Goal: Task Accomplishment & Management: Manage account settings

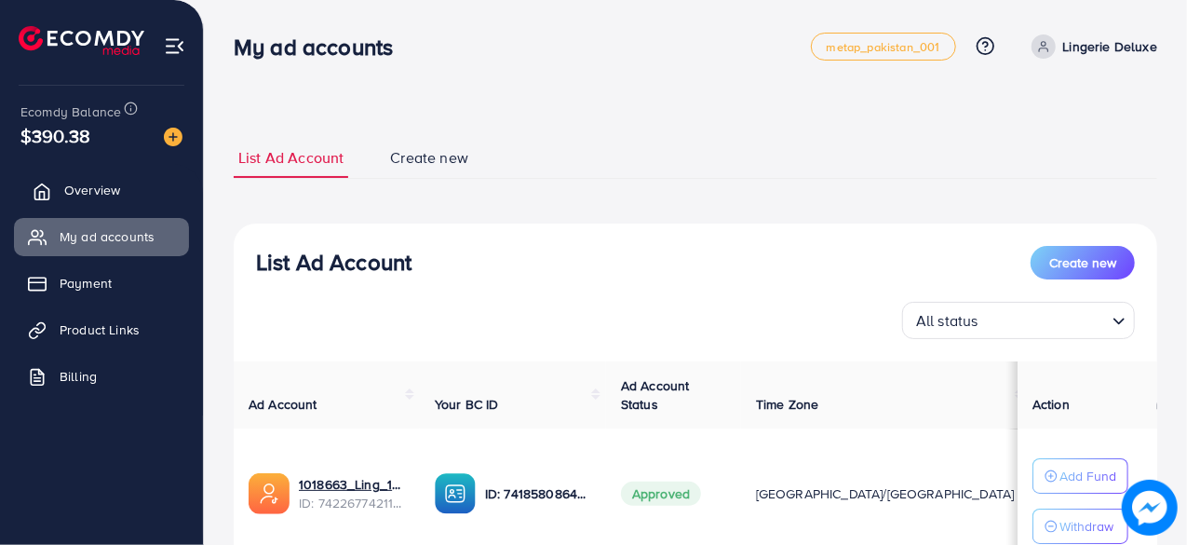
click at [115, 209] on ul "Overview My ad accounts Payment Product Links Billing" at bounding box center [101, 289] width 203 height 250
click at [115, 209] on link "Overview" at bounding box center [101, 189] width 175 height 37
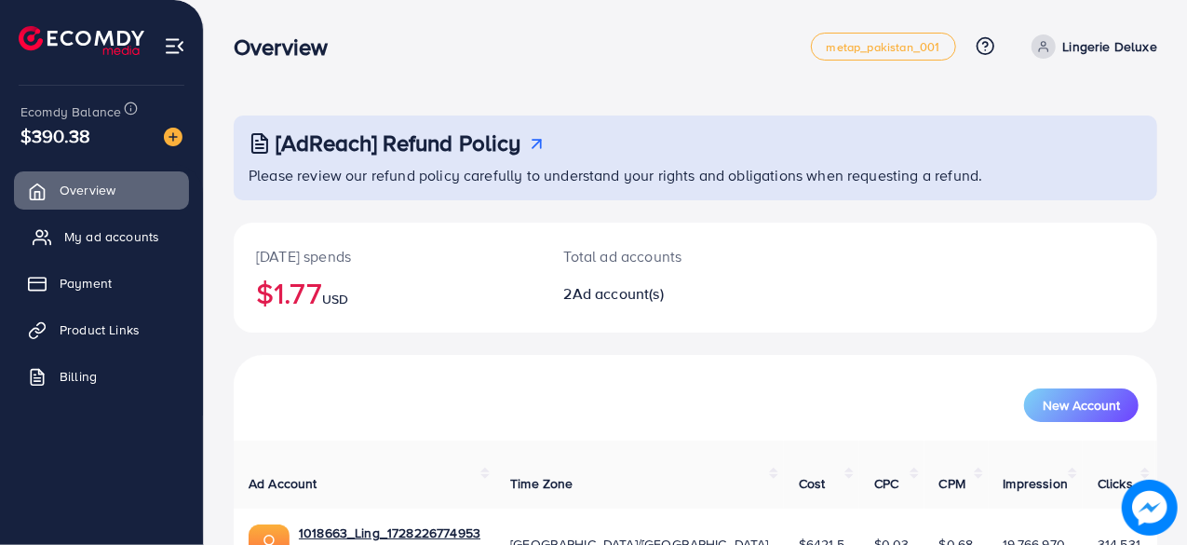
click at [123, 226] on link "My ad accounts" at bounding box center [101, 236] width 175 height 37
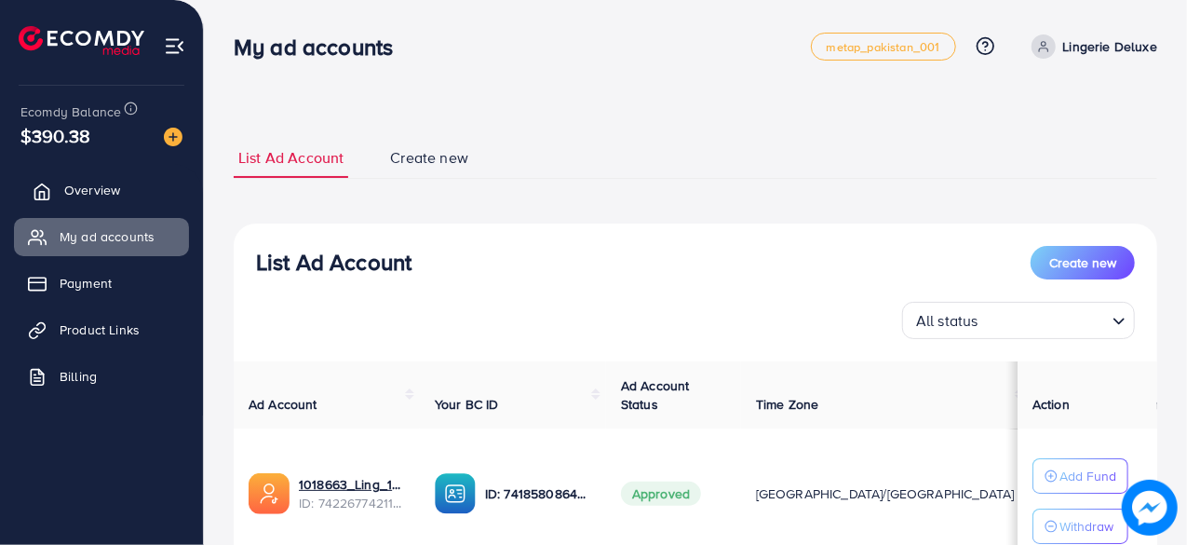
click at [141, 186] on link "Overview" at bounding box center [101, 189] width 175 height 37
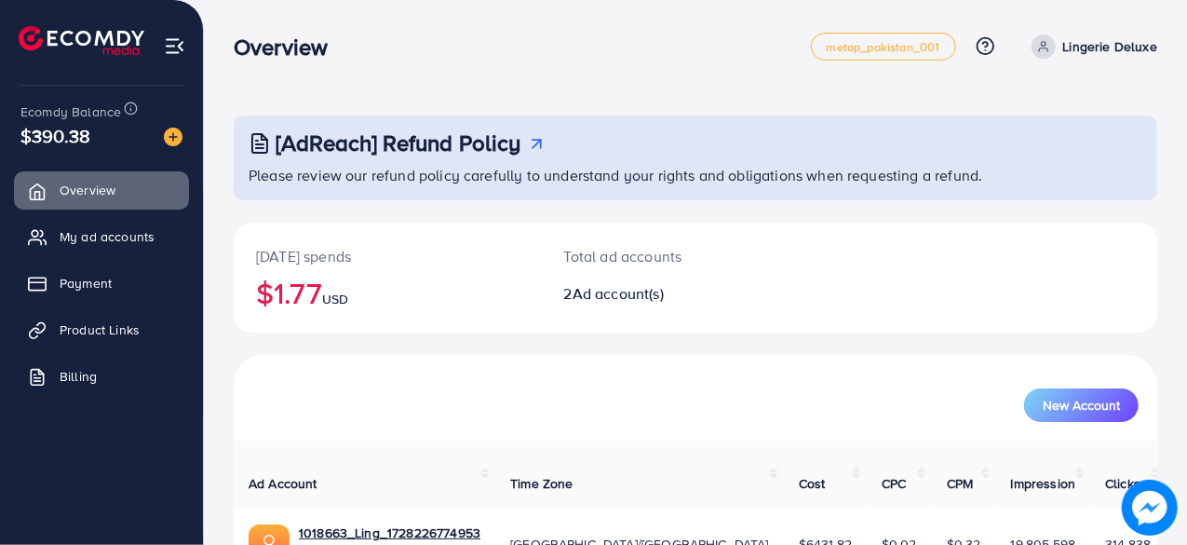
scroll to position [168, 0]
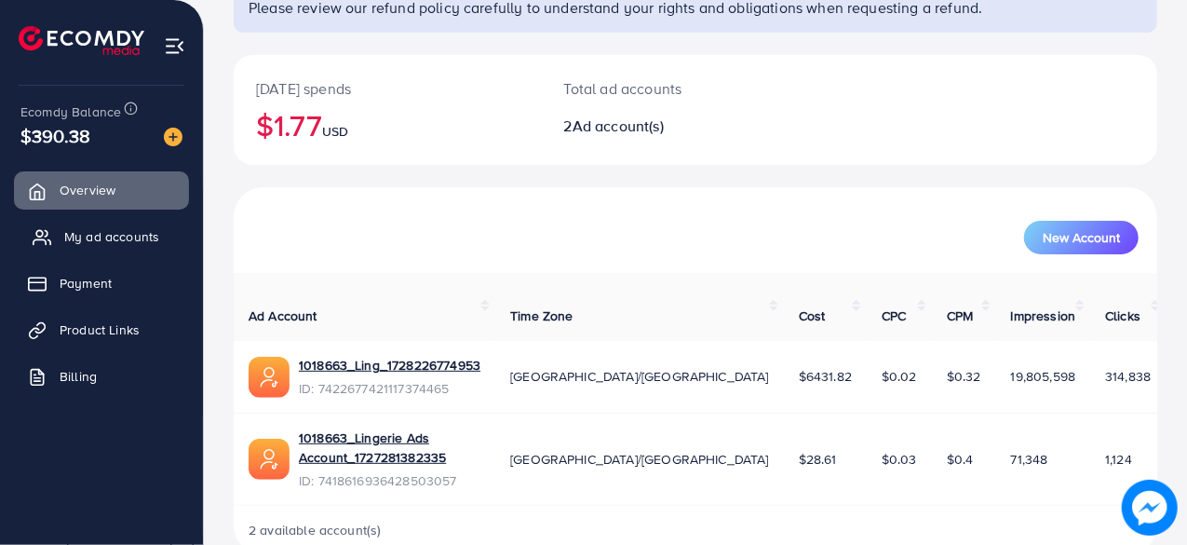
click at [87, 235] on span "My ad accounts" at bounding box center [111, 236] width 95 height 19
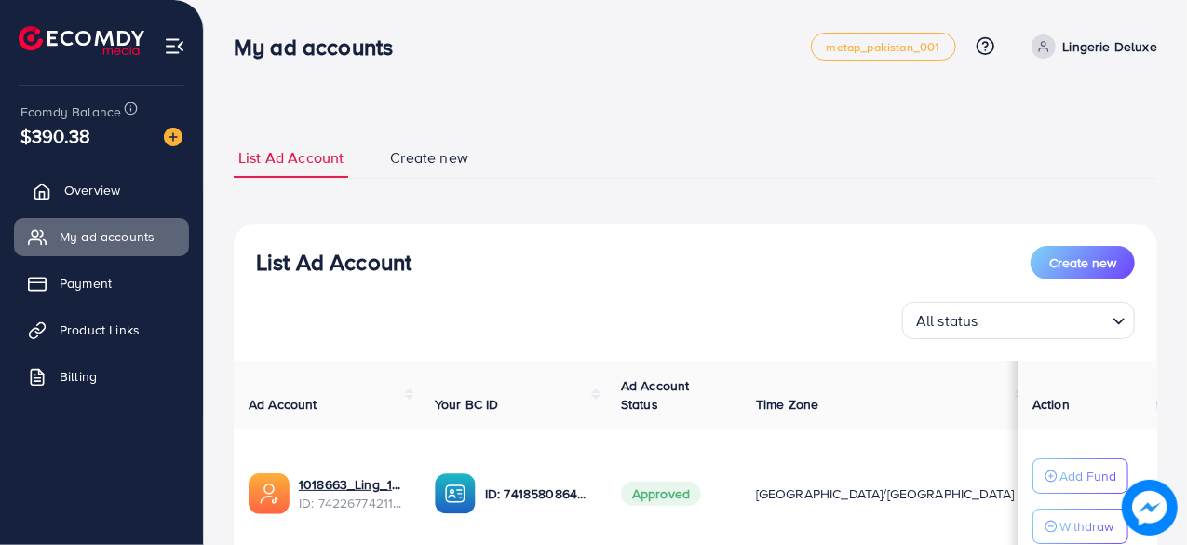
click at [125, 179] on link "Overview" at bounding box center [101, 189] width 175 height 37
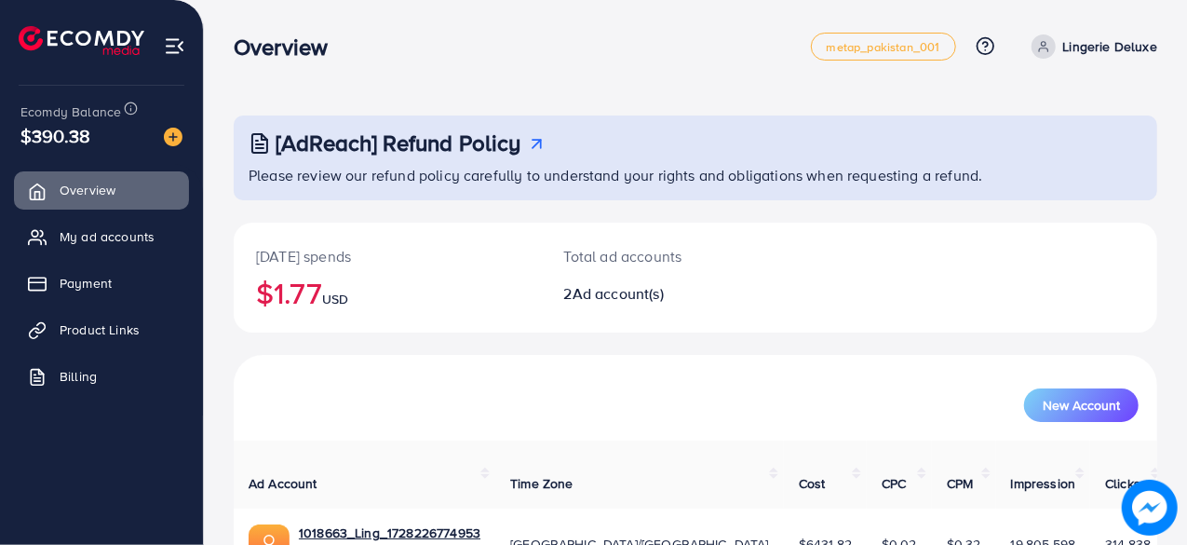
click at [138, 212] on ul "Overview My ad accounts Payment Product Links Billing" at bounding box center [101, 289] width 203 height 250
click at [153, 243] on span "My ad accounts" at bounding box center [111, 236] width 95 height 19
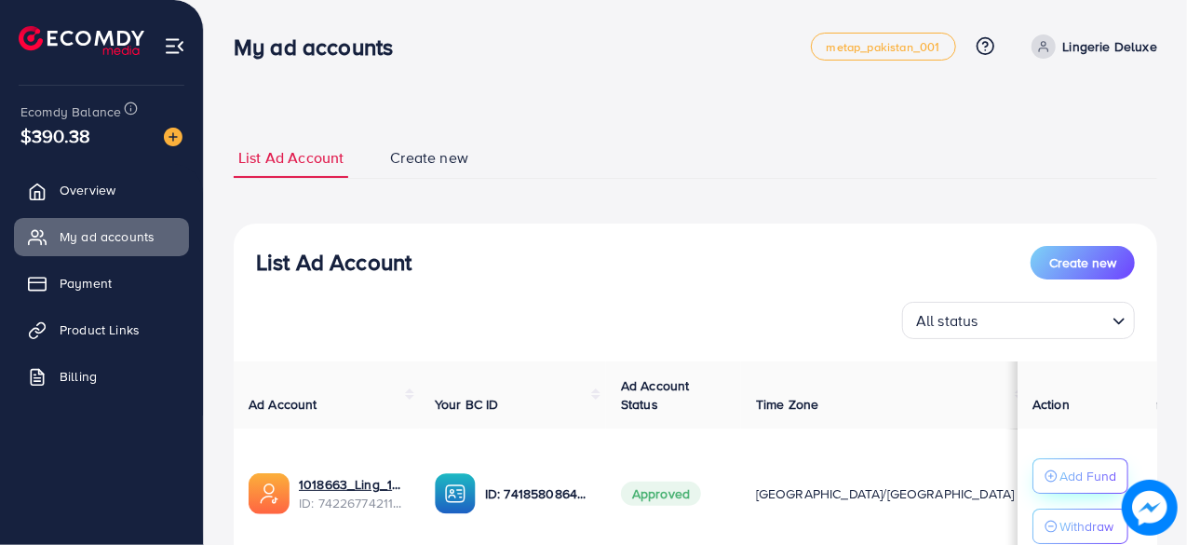
click at [1056, 468] on div "Add Fund" at bounding box center [1080, 475] width 72 height 22
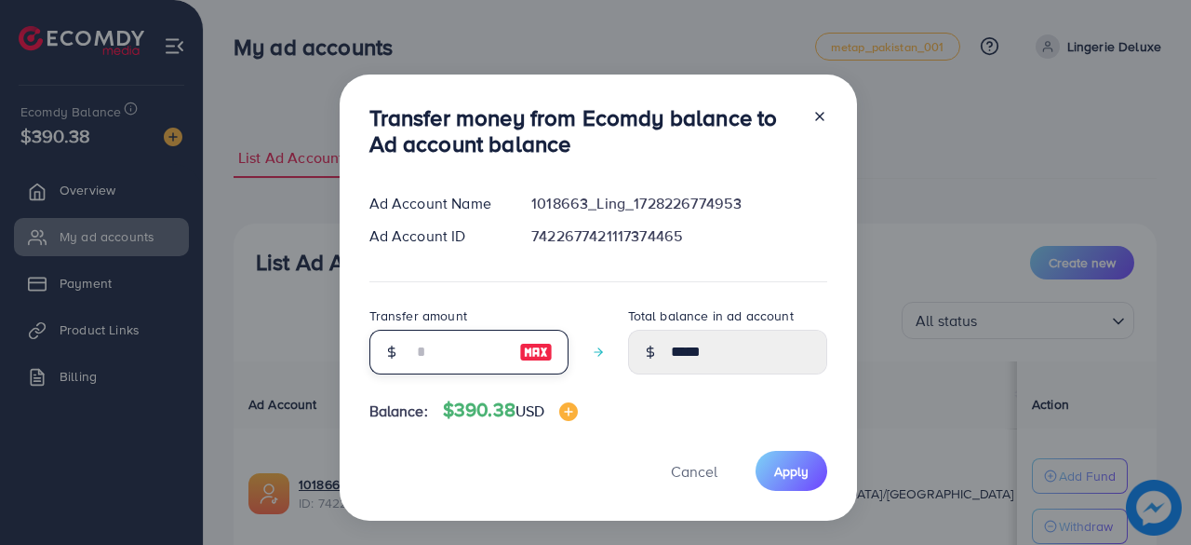
click at [449, 348] on input "number" at bounding box center [458, 352] width 93 height 45
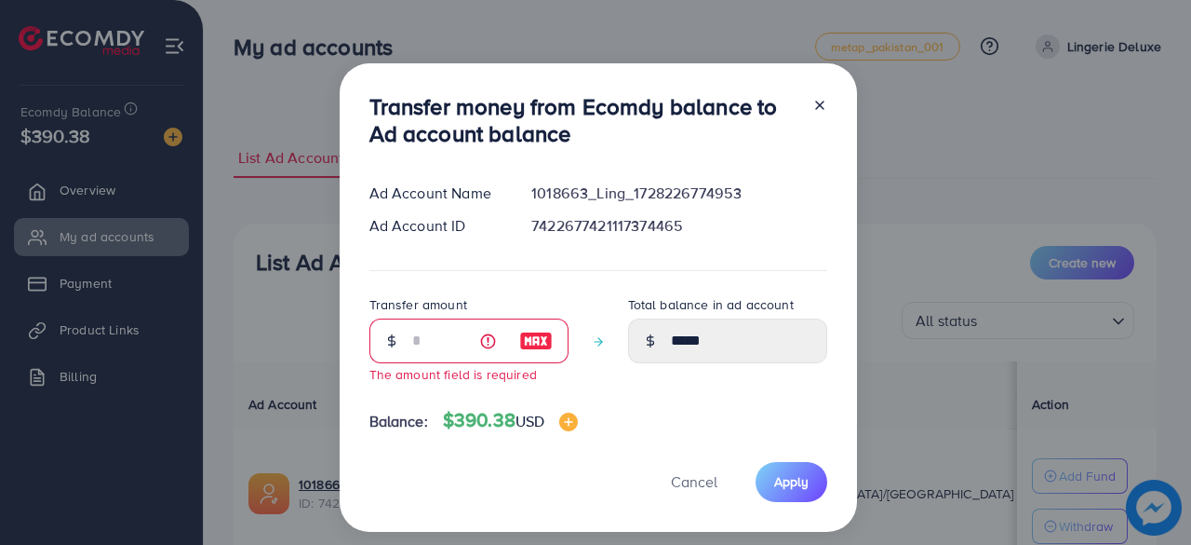
click at [546, 353] on div at bounding box center [537, 340] width 64 height 45
click at [531, 333] on img at bounding box center [536, 341] width 34 height 22
type input "***"
type input "******"
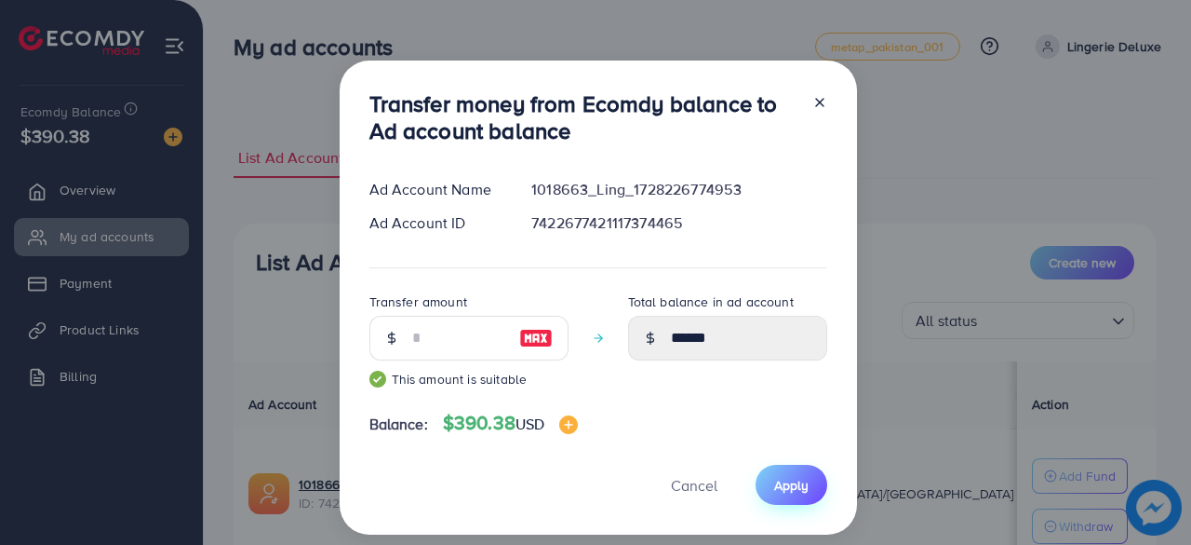
click at [802, 495] on button "Apply" at bounding box center [792, 484] width 72 height 40
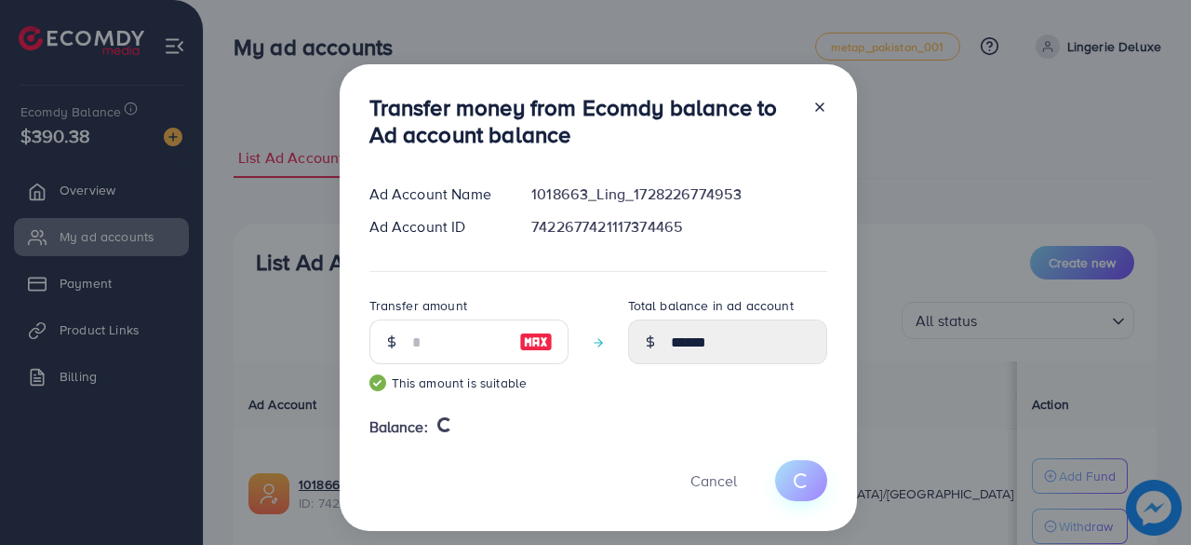
type input "*****"
